Goal: Task Accomplishment & Management: Use online tool/utility

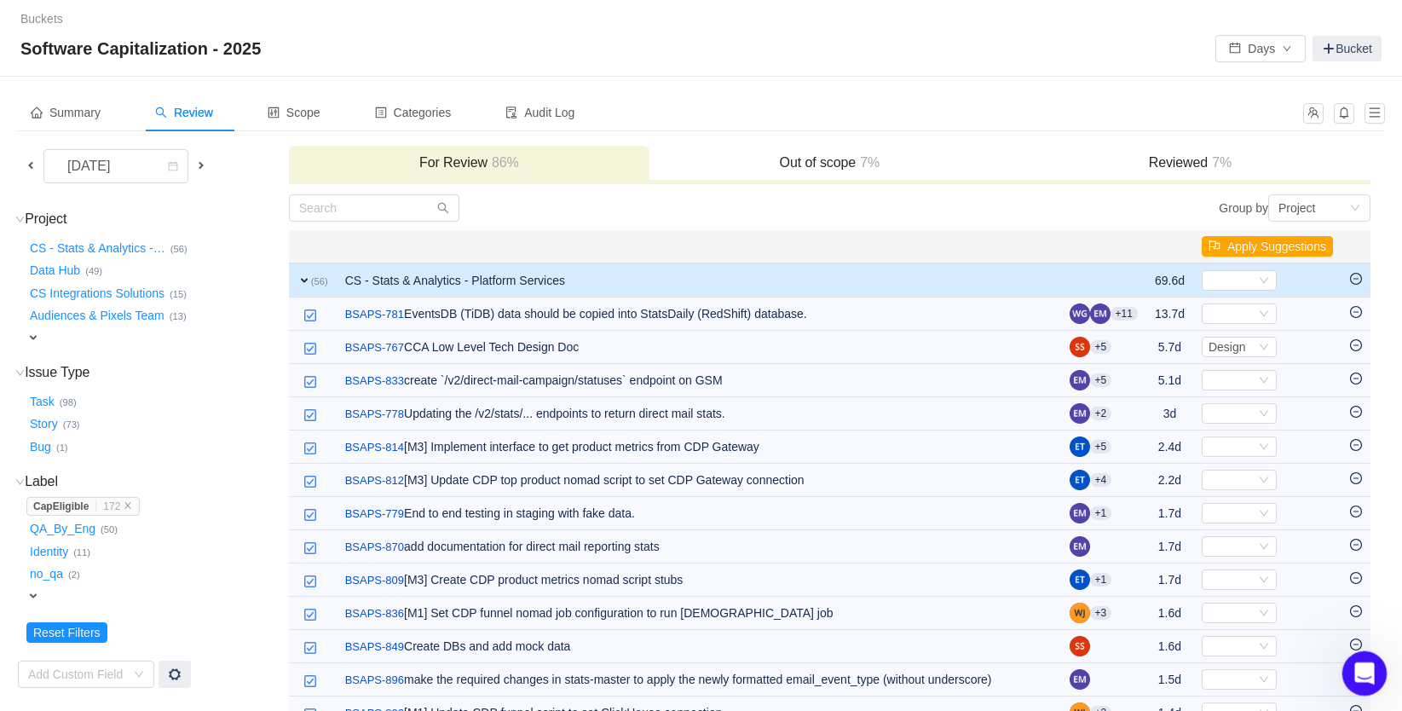
click at [1360, 665] on icon "Open Intercom Messenger" at bounding box center [1362, 671] width 28 height 28
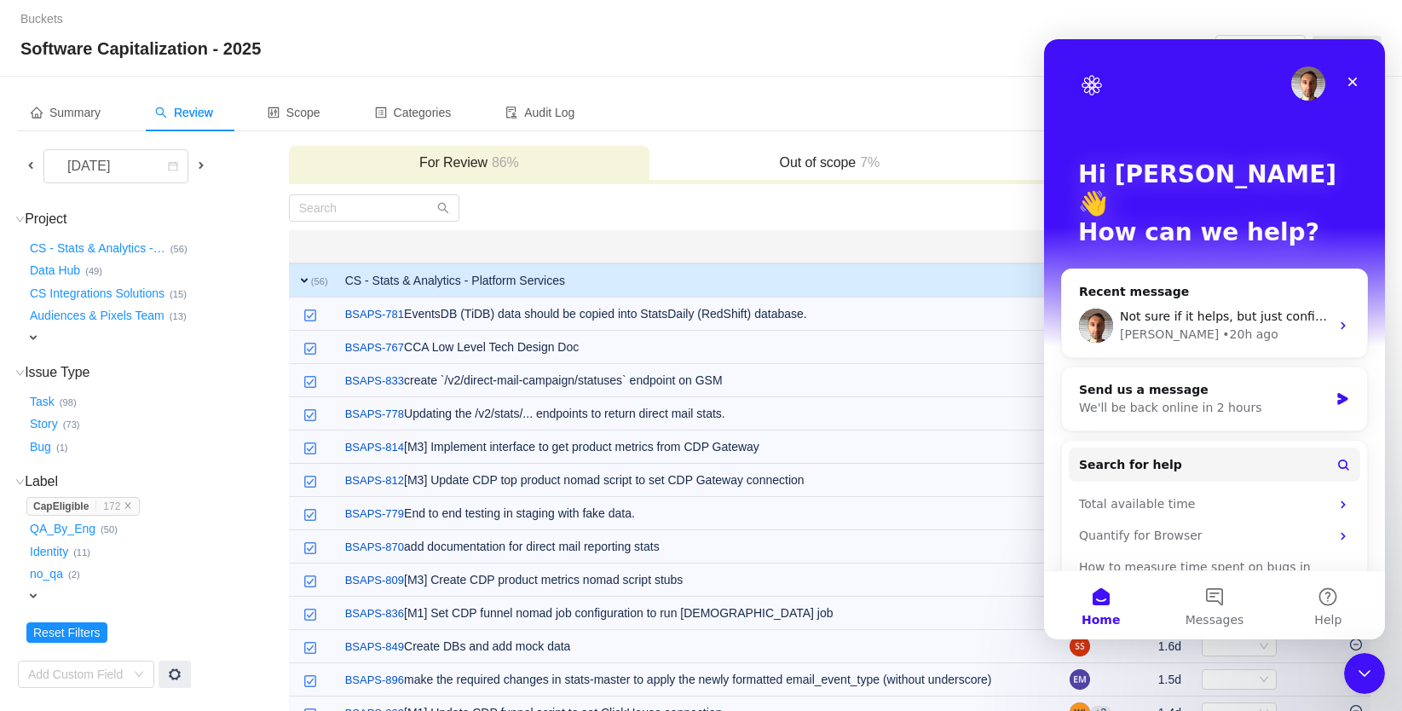
click at [650, 59] on div "Software Capitalization - 2025 Days Bucket" at bounding box center [700, 48] width 1361 height 27
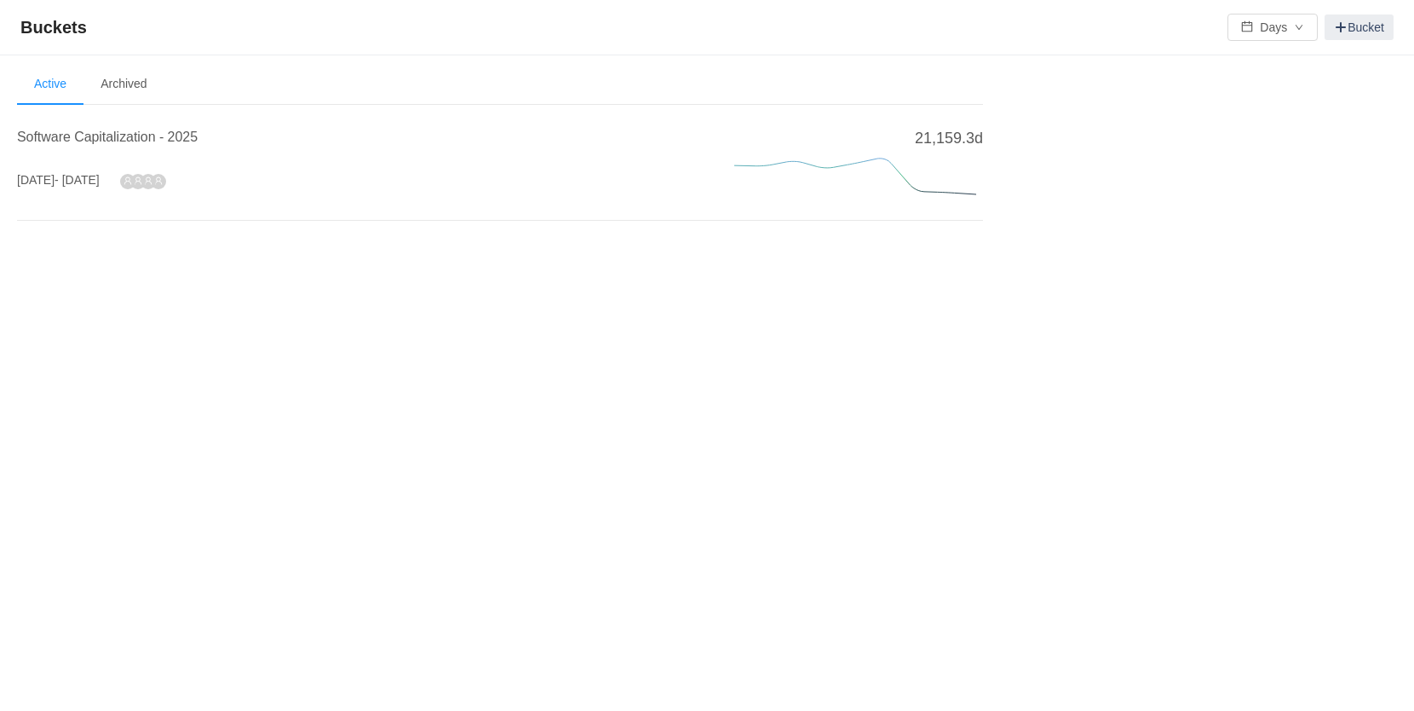
click at [196, 124] on li "Software Capitalization - 2025 [DATE] - [DATE] 21,159.3d" at bounding box center [500, 166] width 966 height 107
click at [195, 131] on span "Software Capitalization - 2025" at bounding box center [107, 137] width 181 height 14
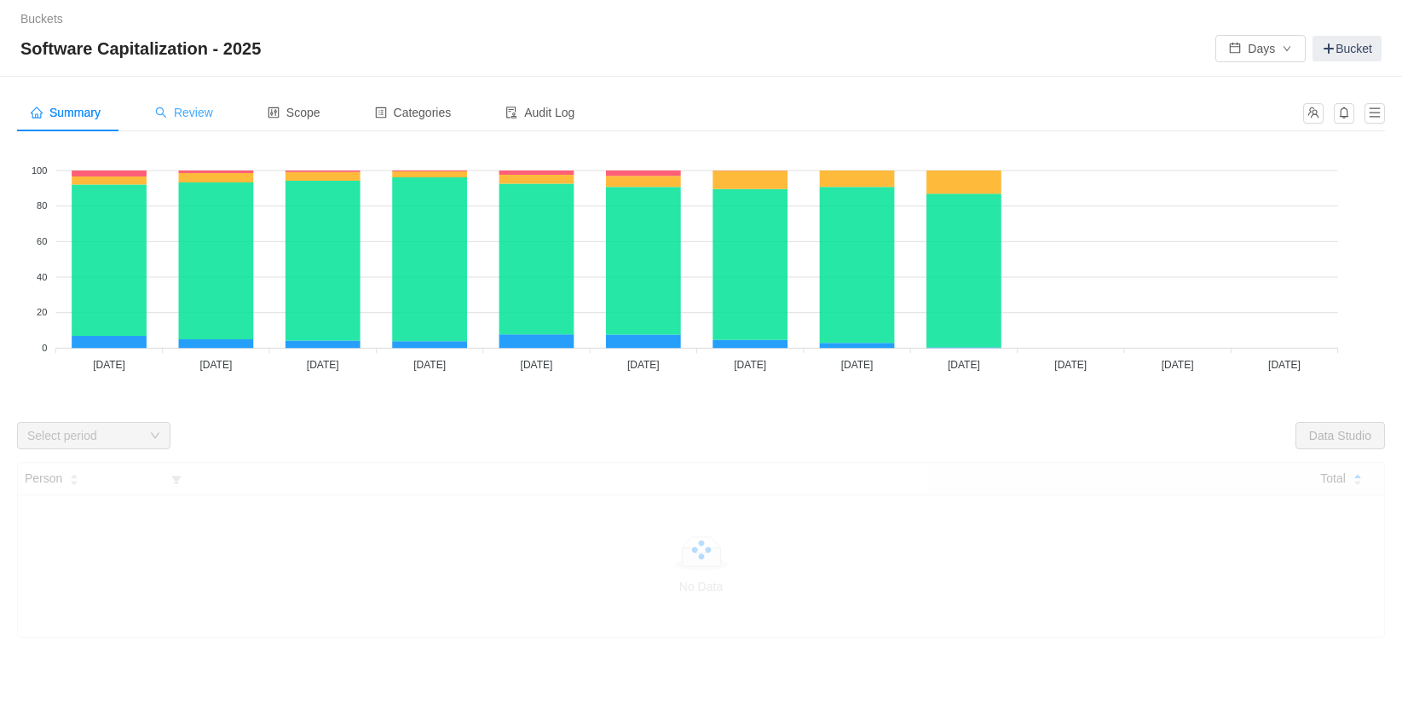
click at [203, 119] on div "Review" at bounding box center [183, 113] width 85 height 38
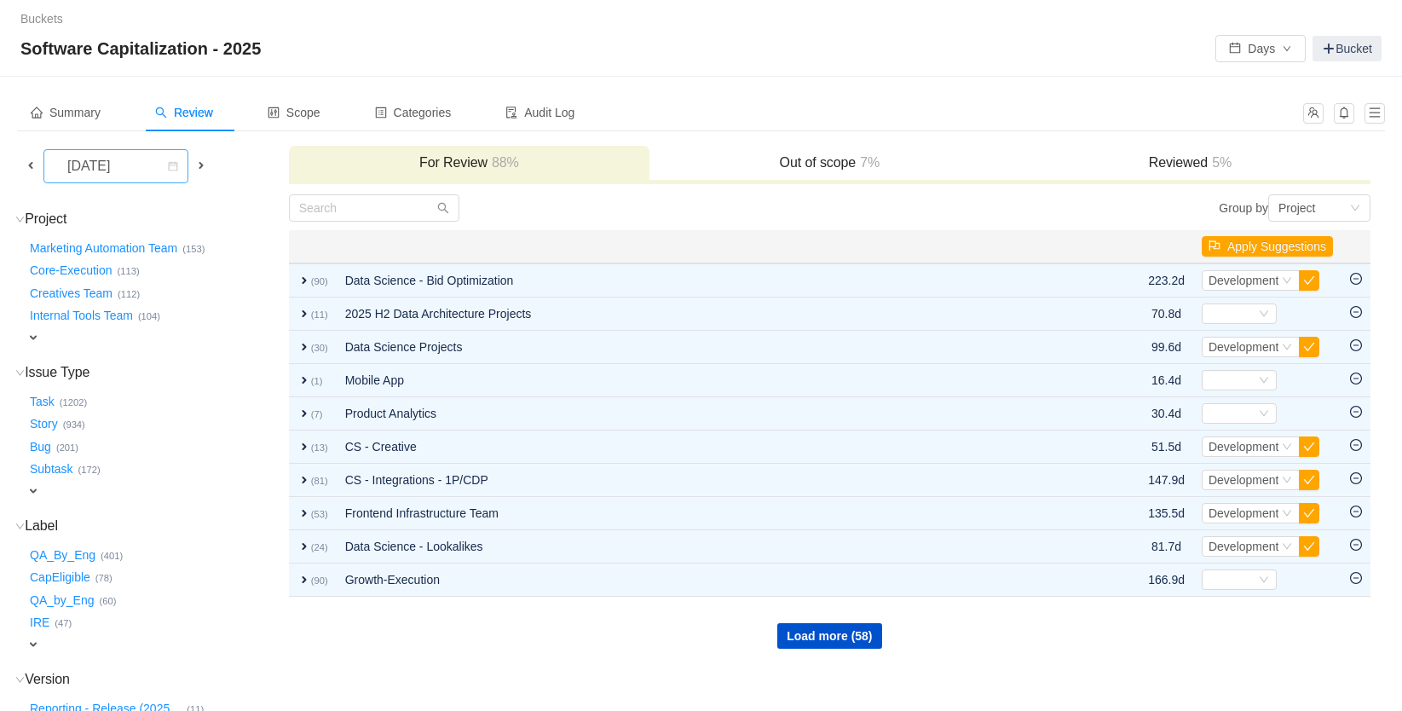
click at [127, 171] on div "[DATE]" at bounding box center [90, 166] width 73 height 32
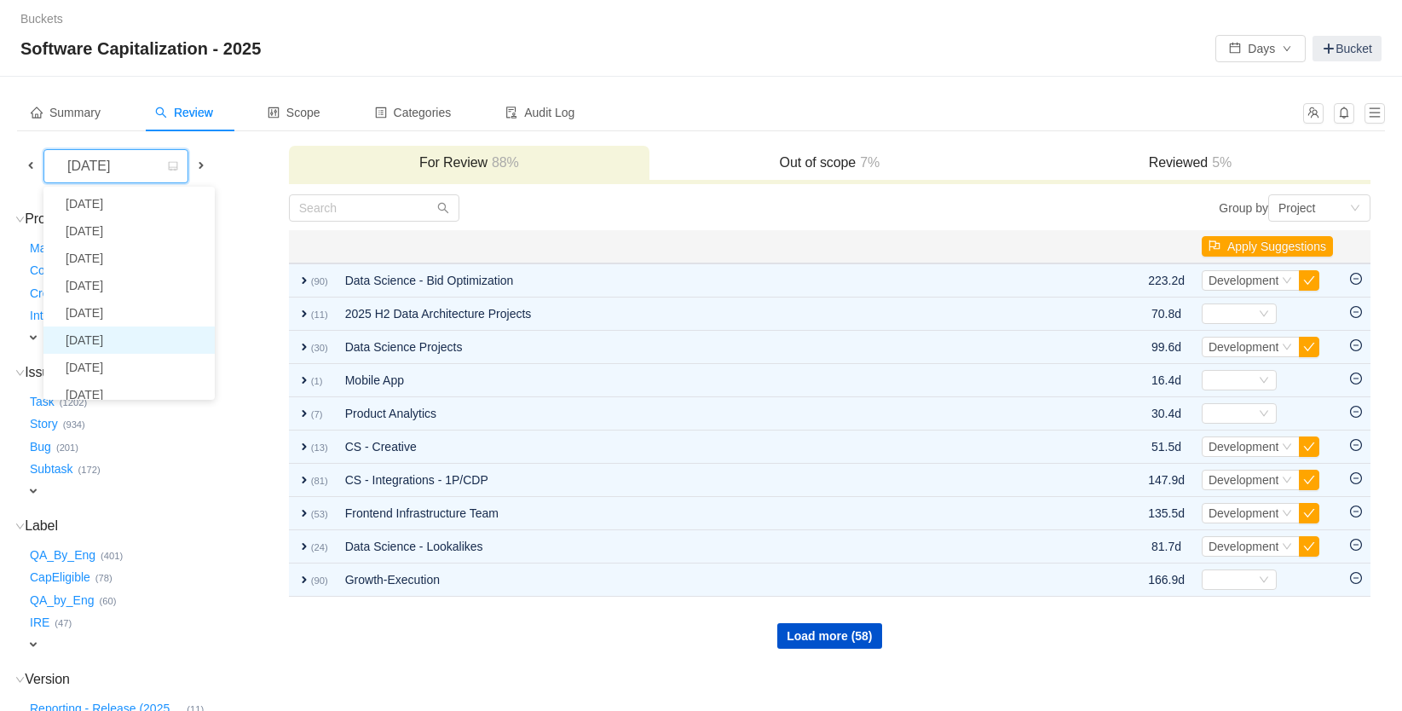
scroll to position [31, 0]
click at [135, 358] on li "[DATE]" at bounding box center [128, 363] width 171 height 27
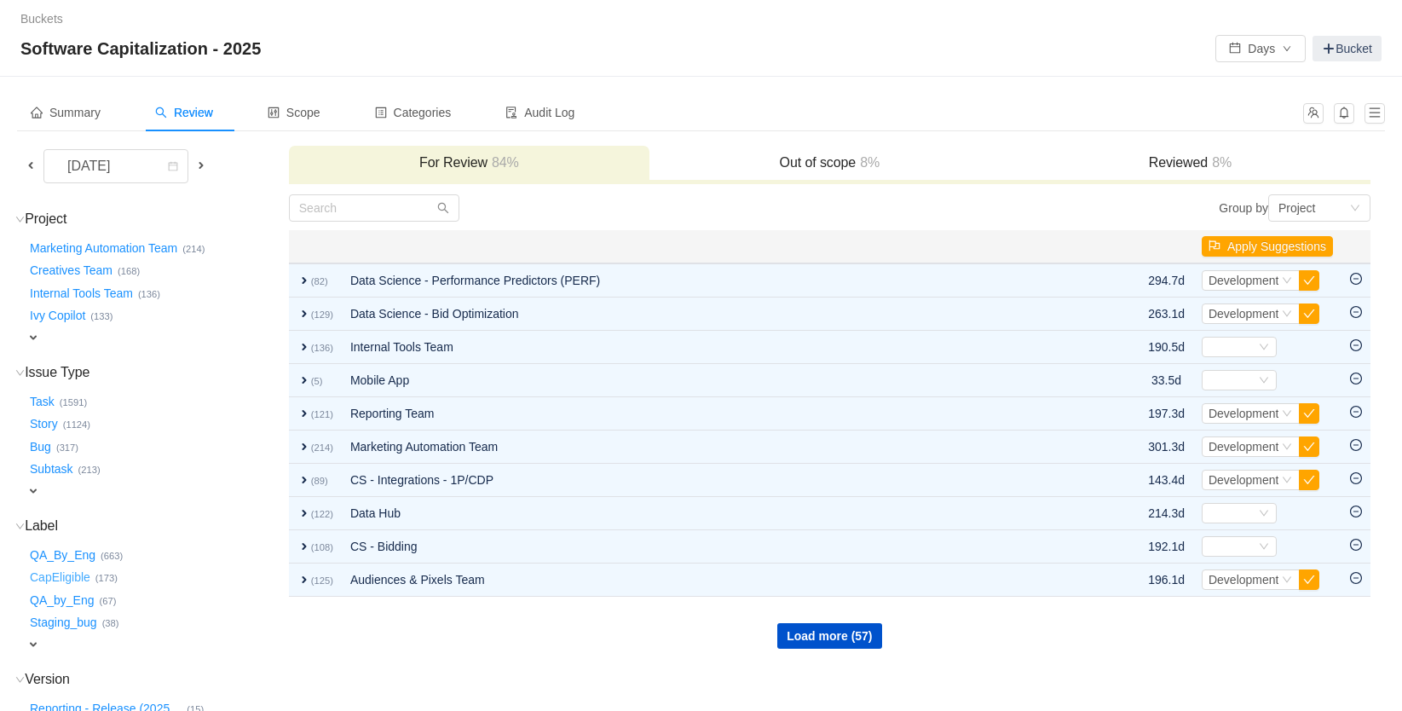
click at [78, 571] on button "CapEligible …" at bounding box center [60, 577] width 69 height 27
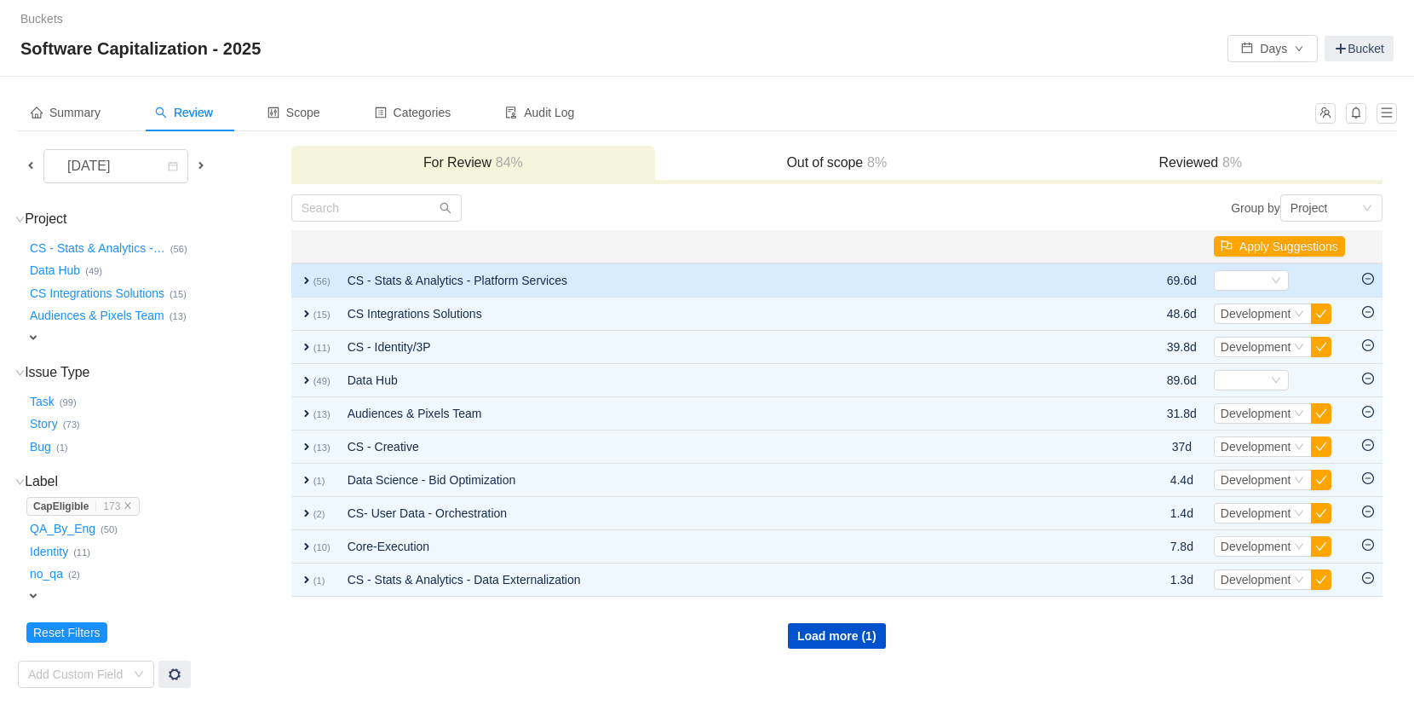
click at [532, 283] on td "CS - Stats & Analytics - Platform Services" at bounding box center [723, 280] width 768 height 34
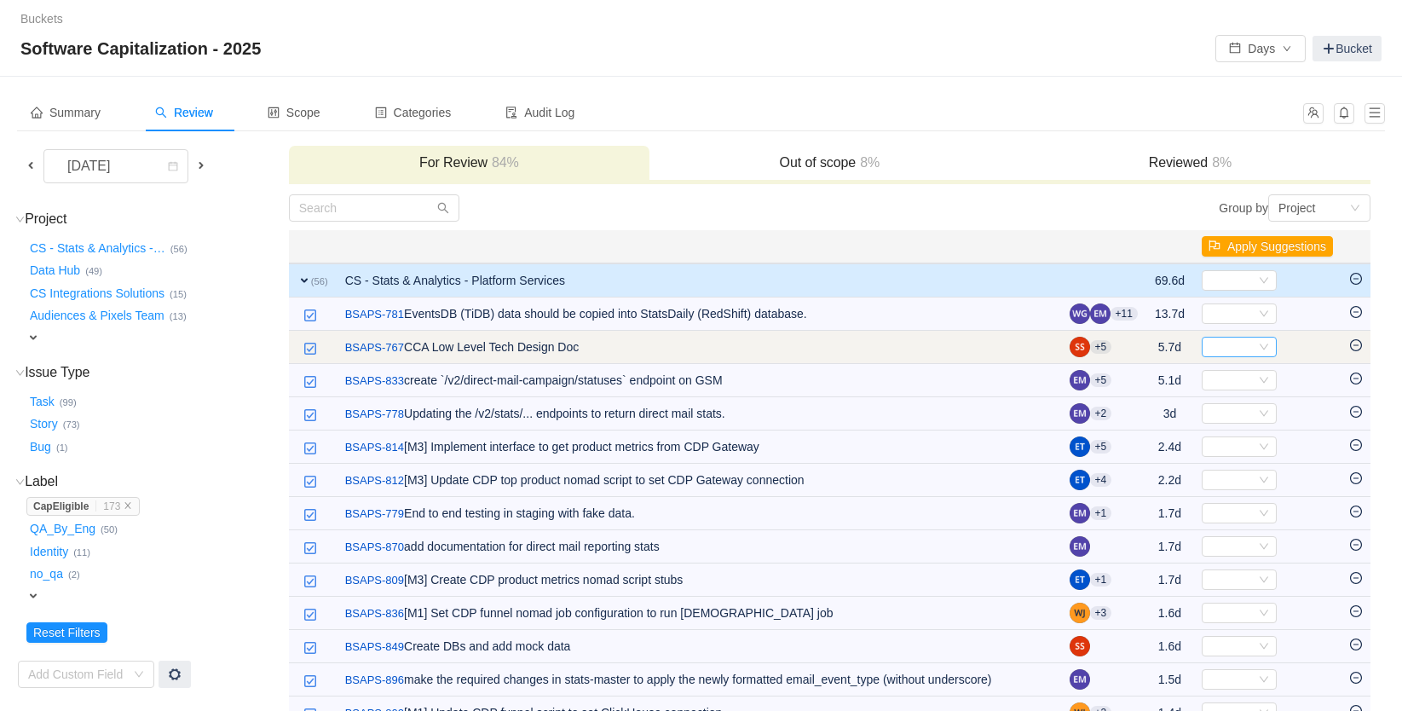
click at [1258, 344] on icon "icon: down" at bounding box center [1263, 347] width 10 height 10
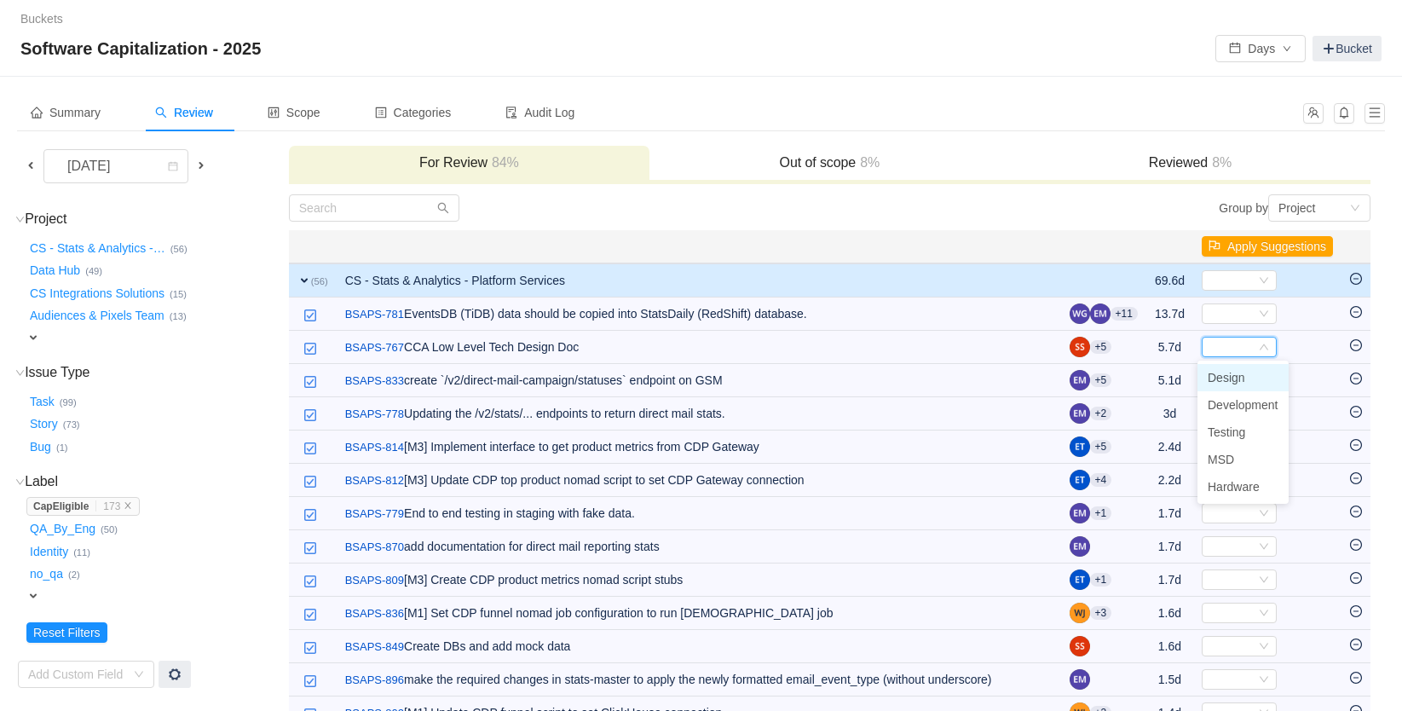
click at [1233, 377] on span "Design" at bounding box center [1225, 378] width 37 height 14
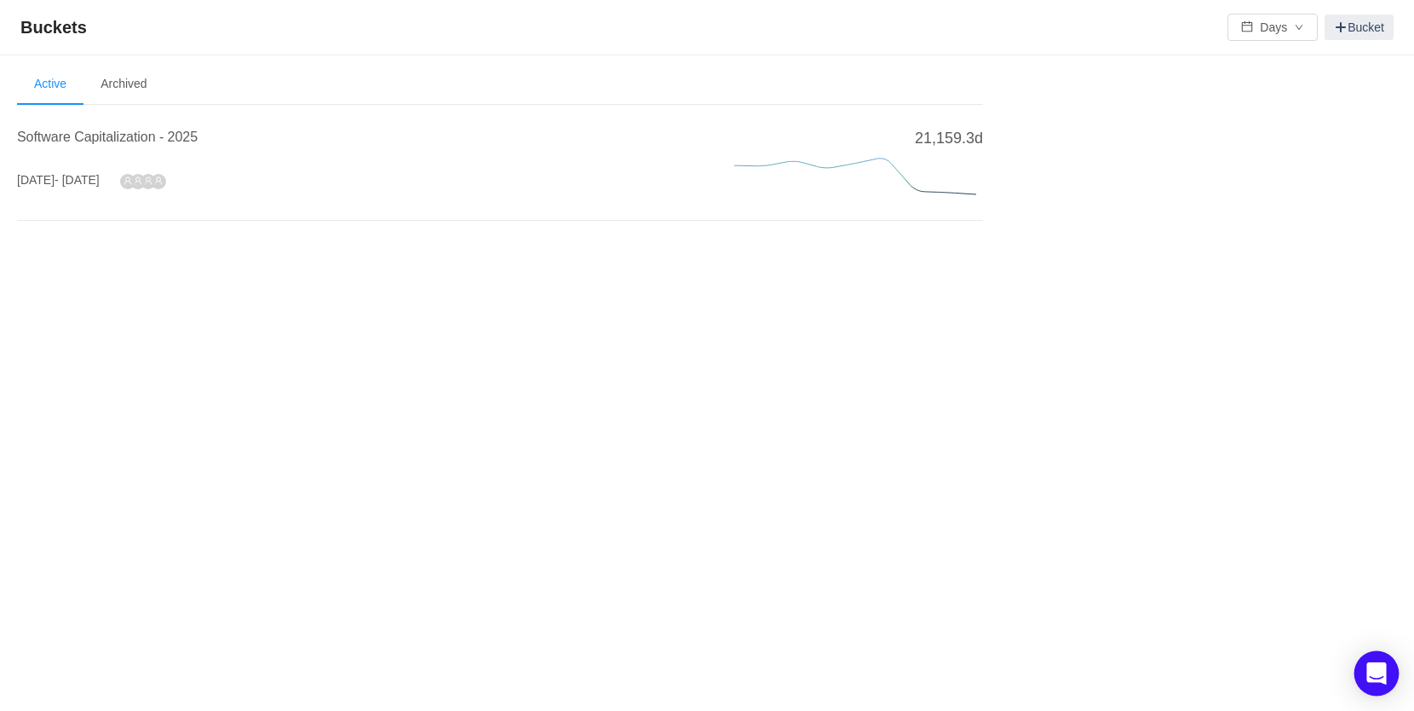
click at [1390, 670] on div "Open Intercom Messenger" at bounding box center [1377, 673] width 45 height 45
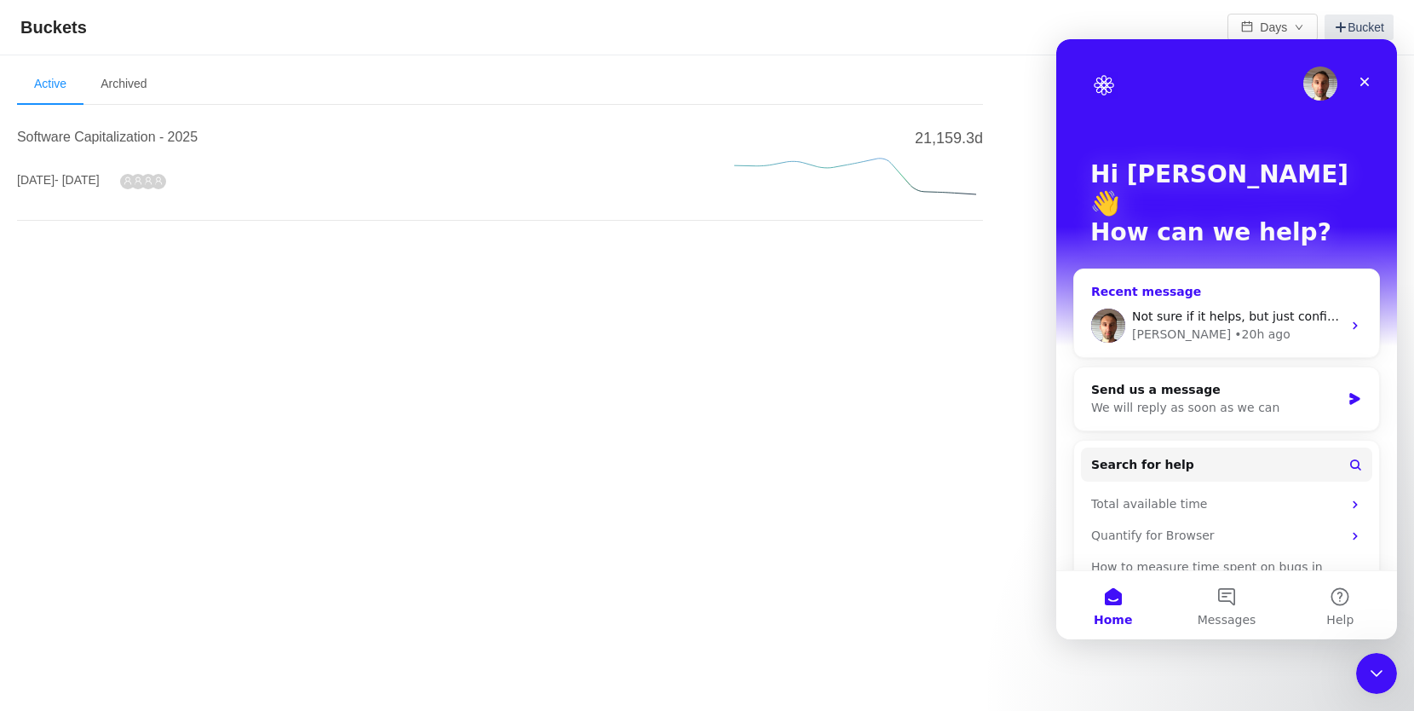
click at [1202, 309] on span "Not sure if it helps, but just confirmed that another user, [PERSON_NAME] is ha…" at bounding box center [1425, 316] width 587 height 14
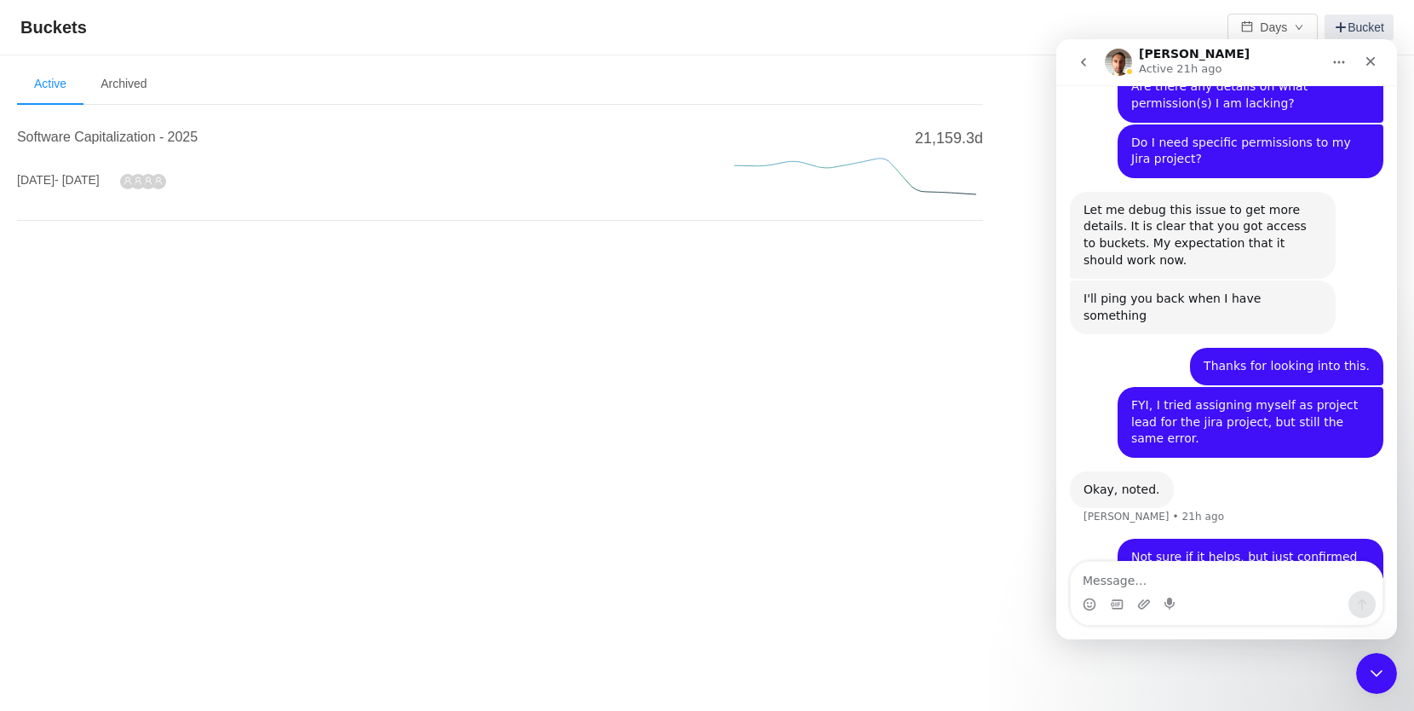
scroll to position [2242, 0]
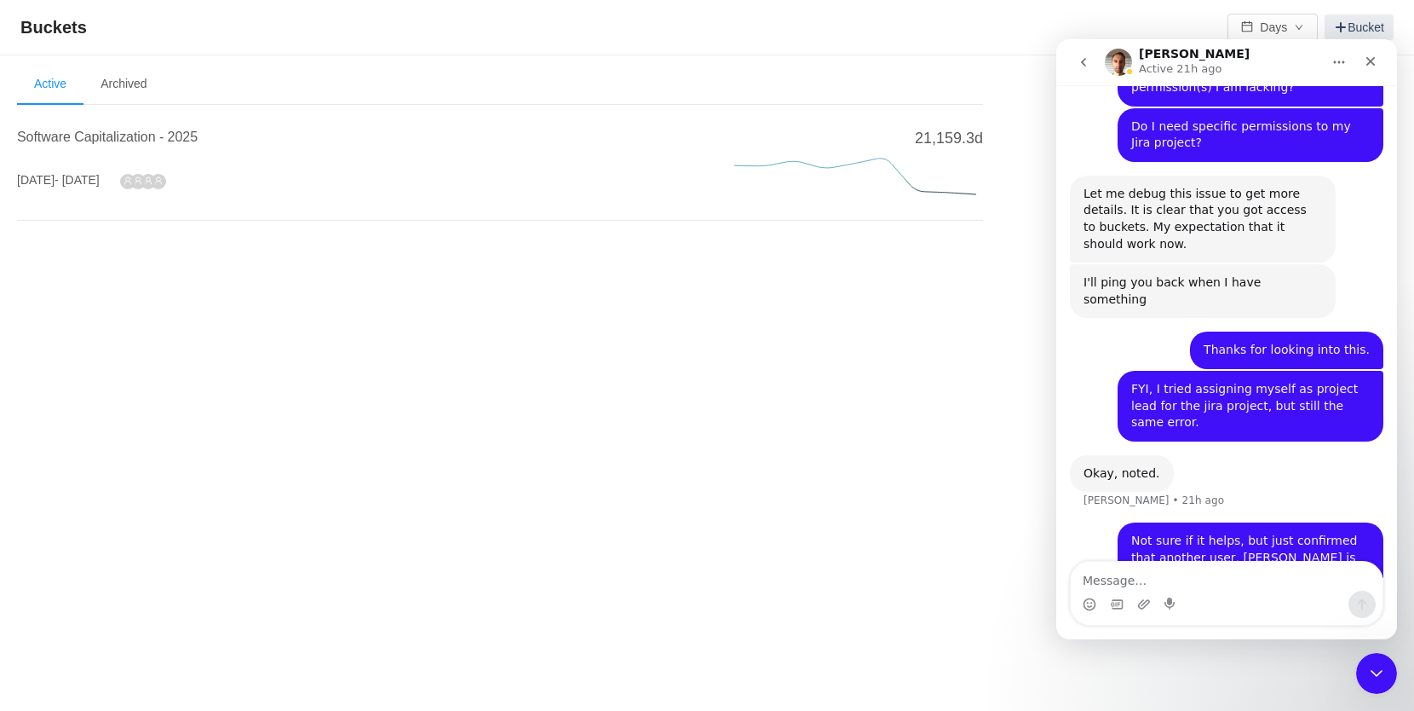
click at [1199, 579] on textarea "Message…" at bounding box center [1227, 575] width 312 height 29
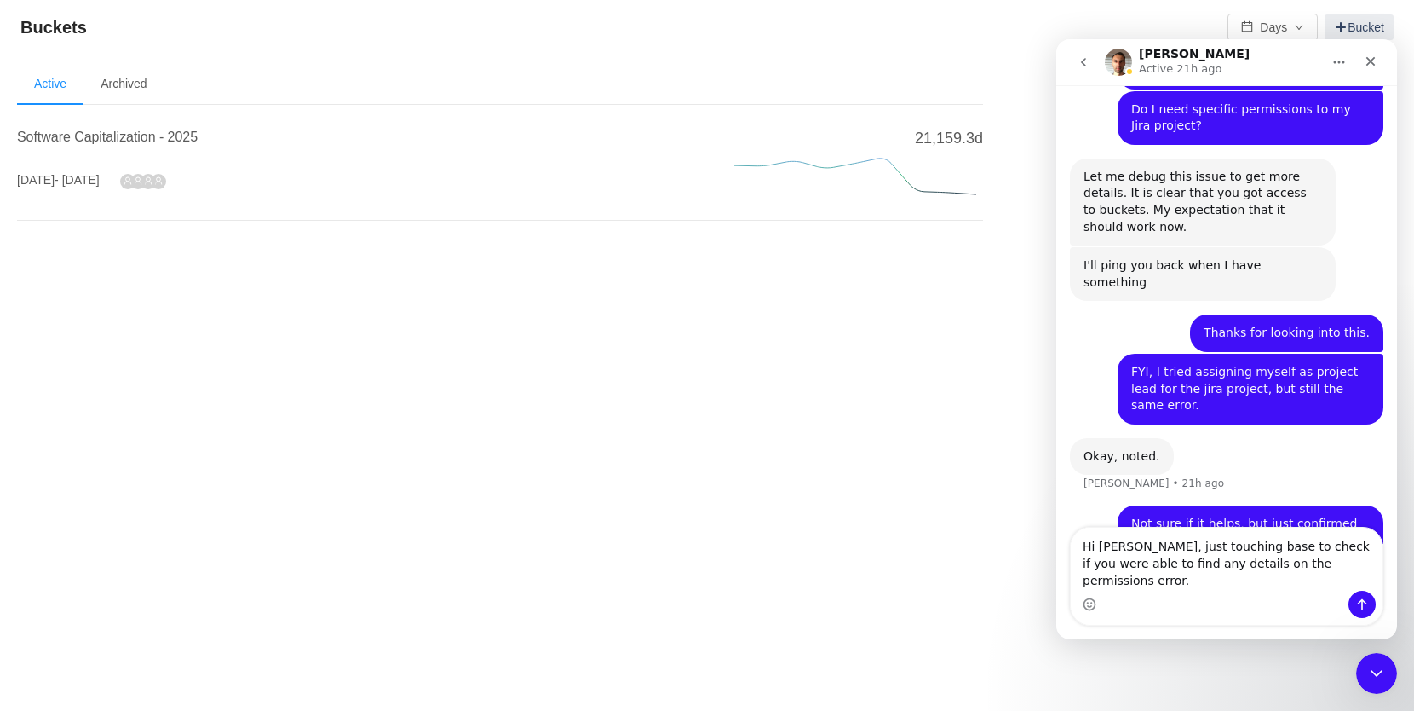
scroll to position [2276, 0]
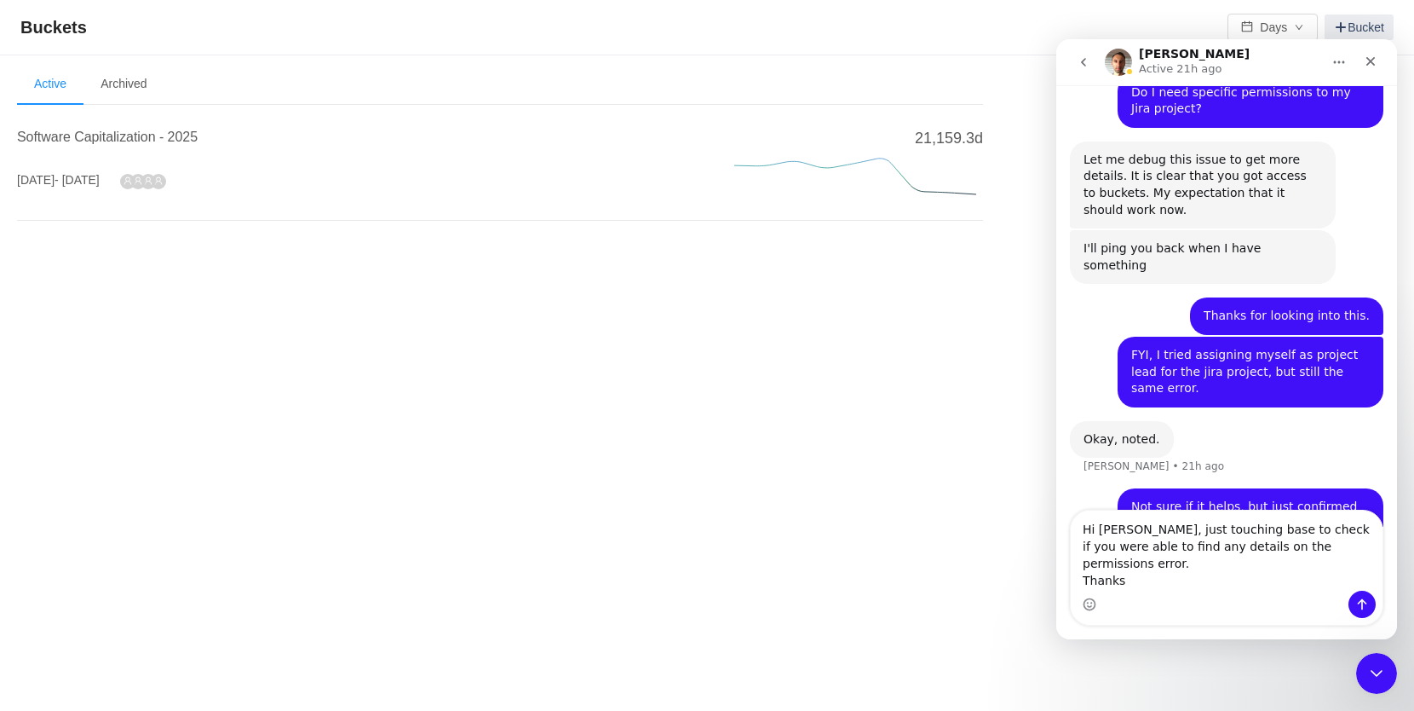
type textarea "Hi [PERSON_NAME], just touching base to check if you were able to find any deta…"
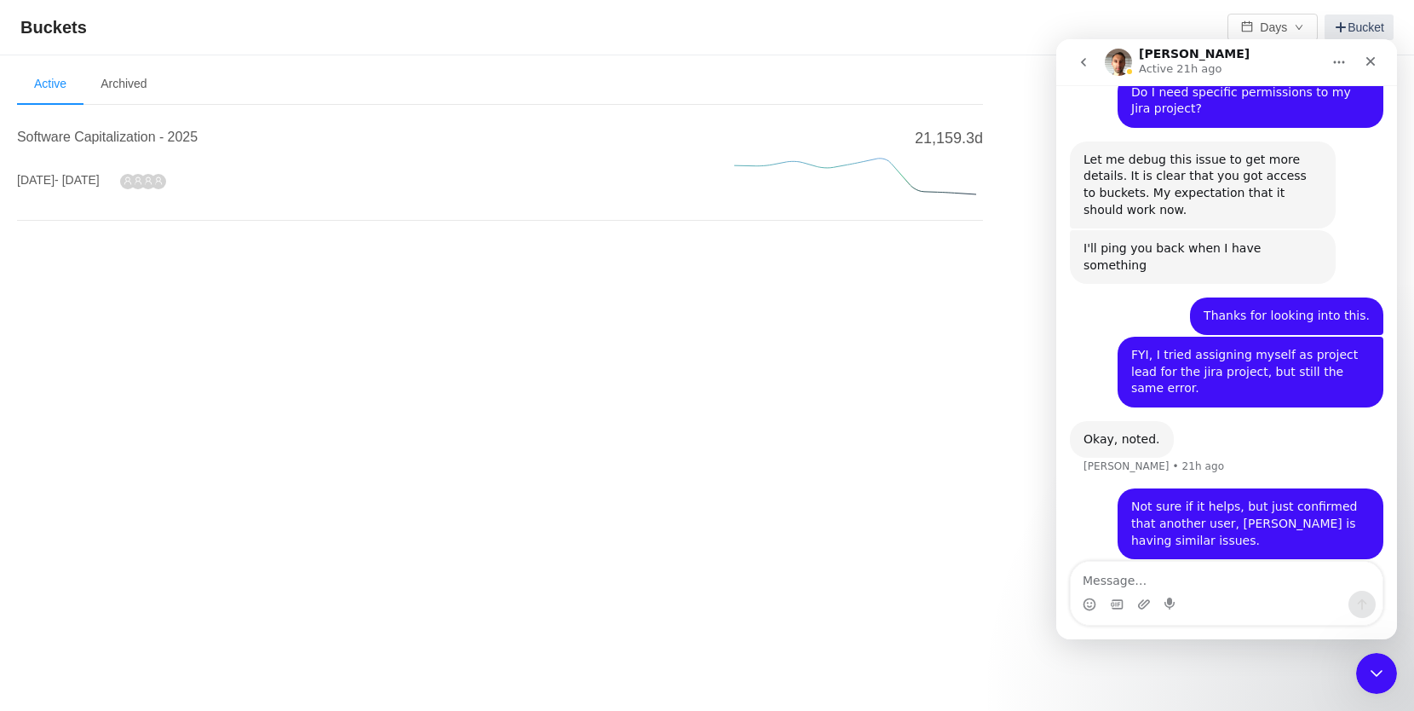
scroll to position [2366, 0]
